Goal: Check status: Check status

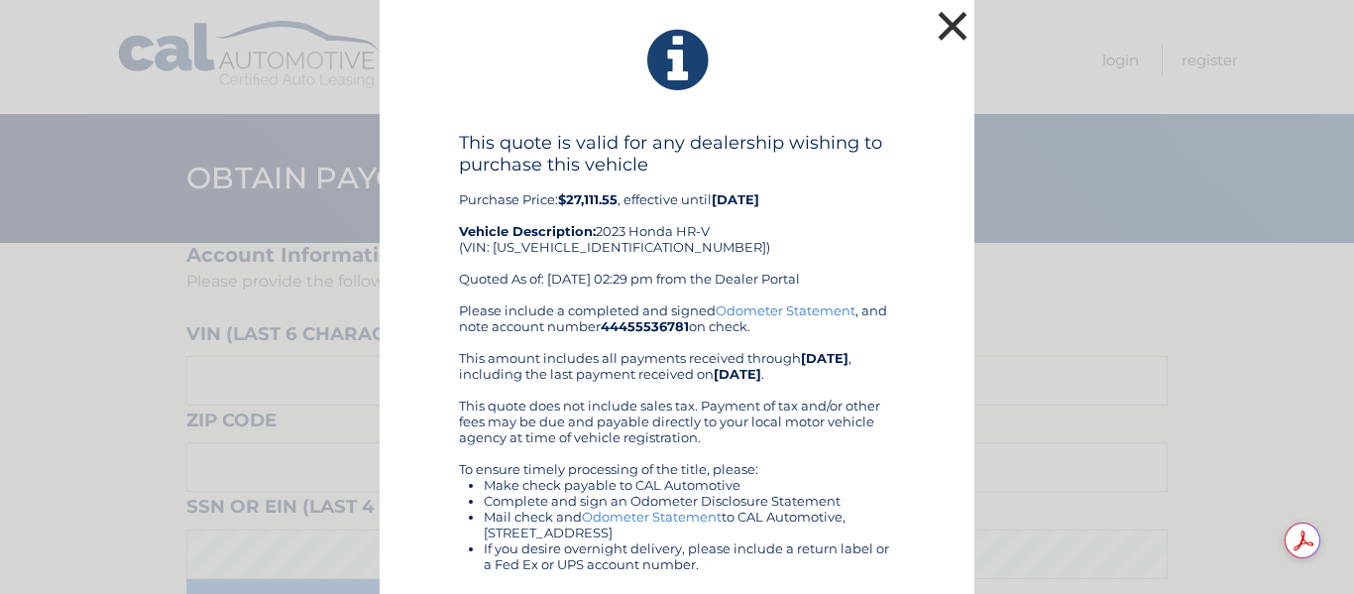
click at [942, 42] on button "×" at bounding box center [953, 26] width 40 height 40
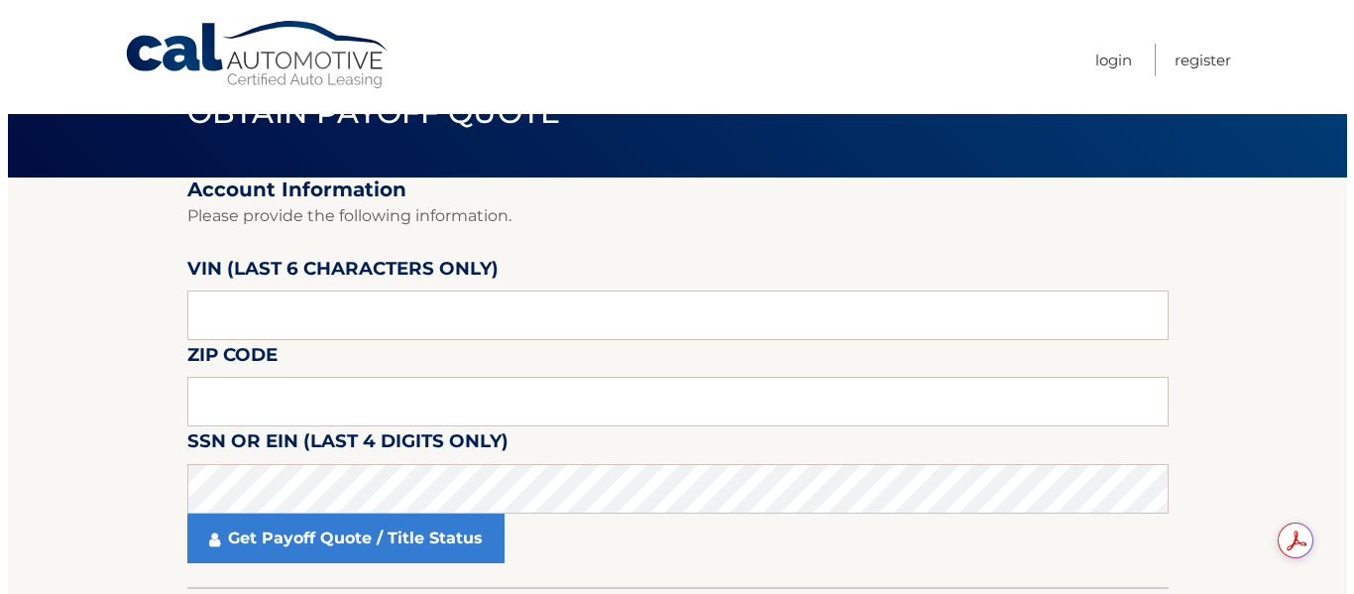
scroll to position [99, 0]
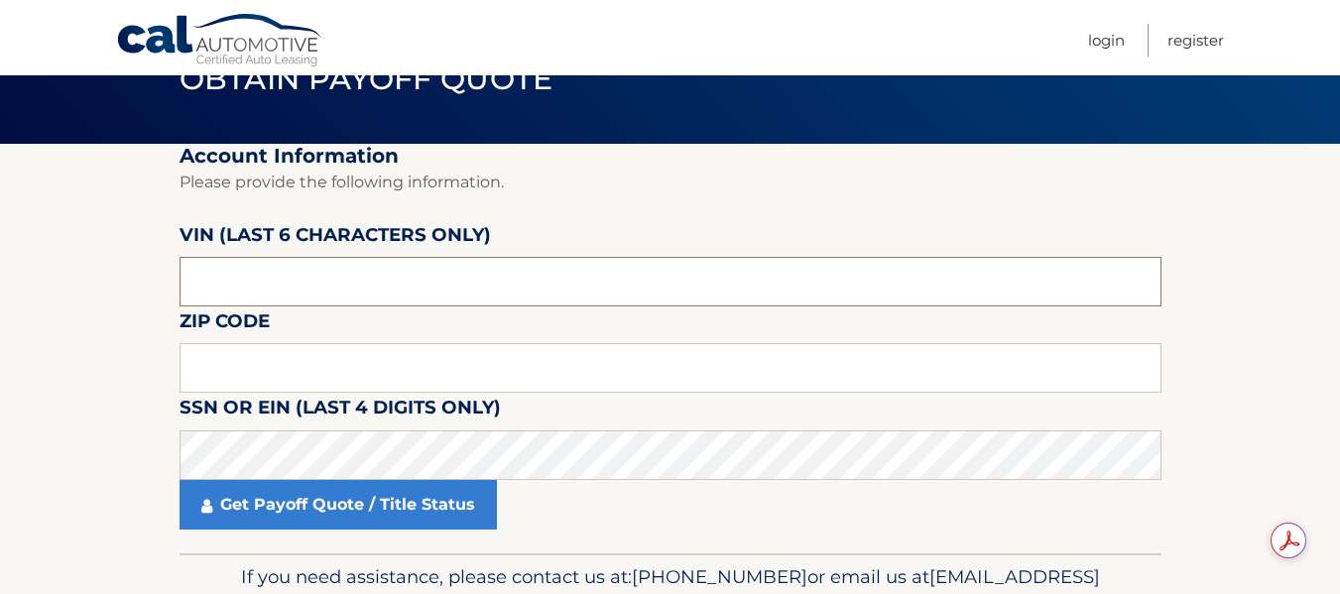
click at [249, 264] on input "text" at bounding box center [670, 282] width 982 height 50
type input "716500"
click at [328, 369] on input "text" at bounding box center [670, 368] width 982 height 50
type input "11040"
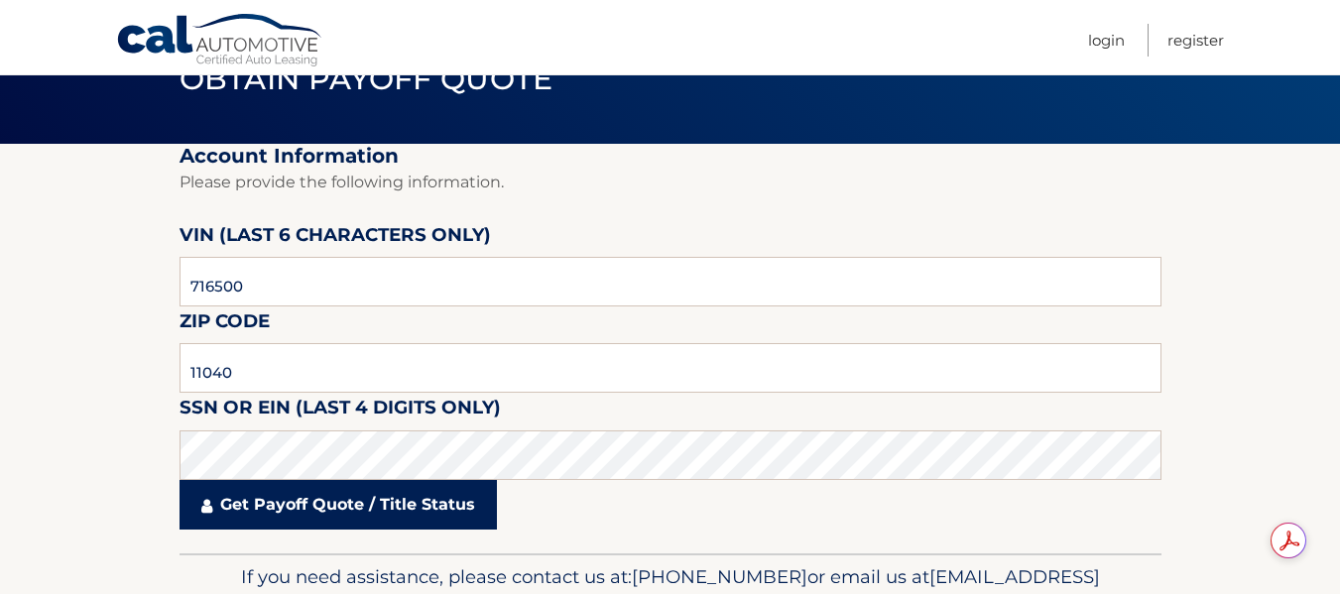
click at [278, 500] on link "Get Payoff Quote / Title Status" at bounding box center [337, 505] width 317 height 50
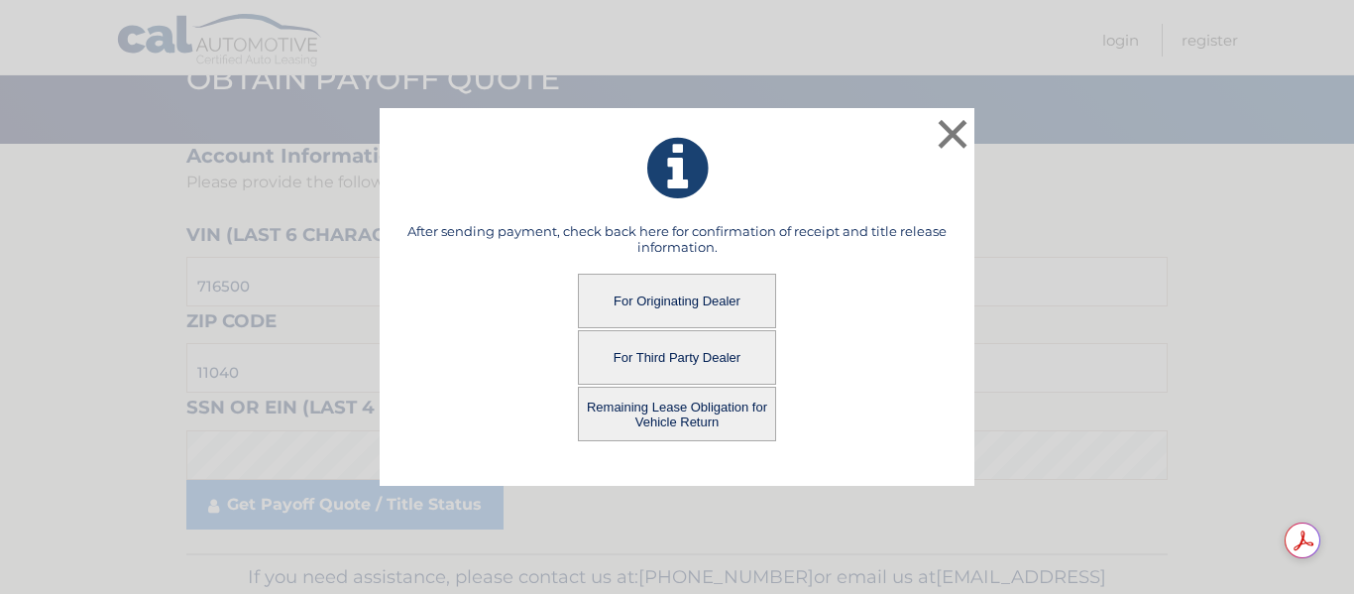
click at [717, 300] on button "For Originating Dealer" at bounding box center [677, 301] width 198 height 55
